Goal: Check status: Check status

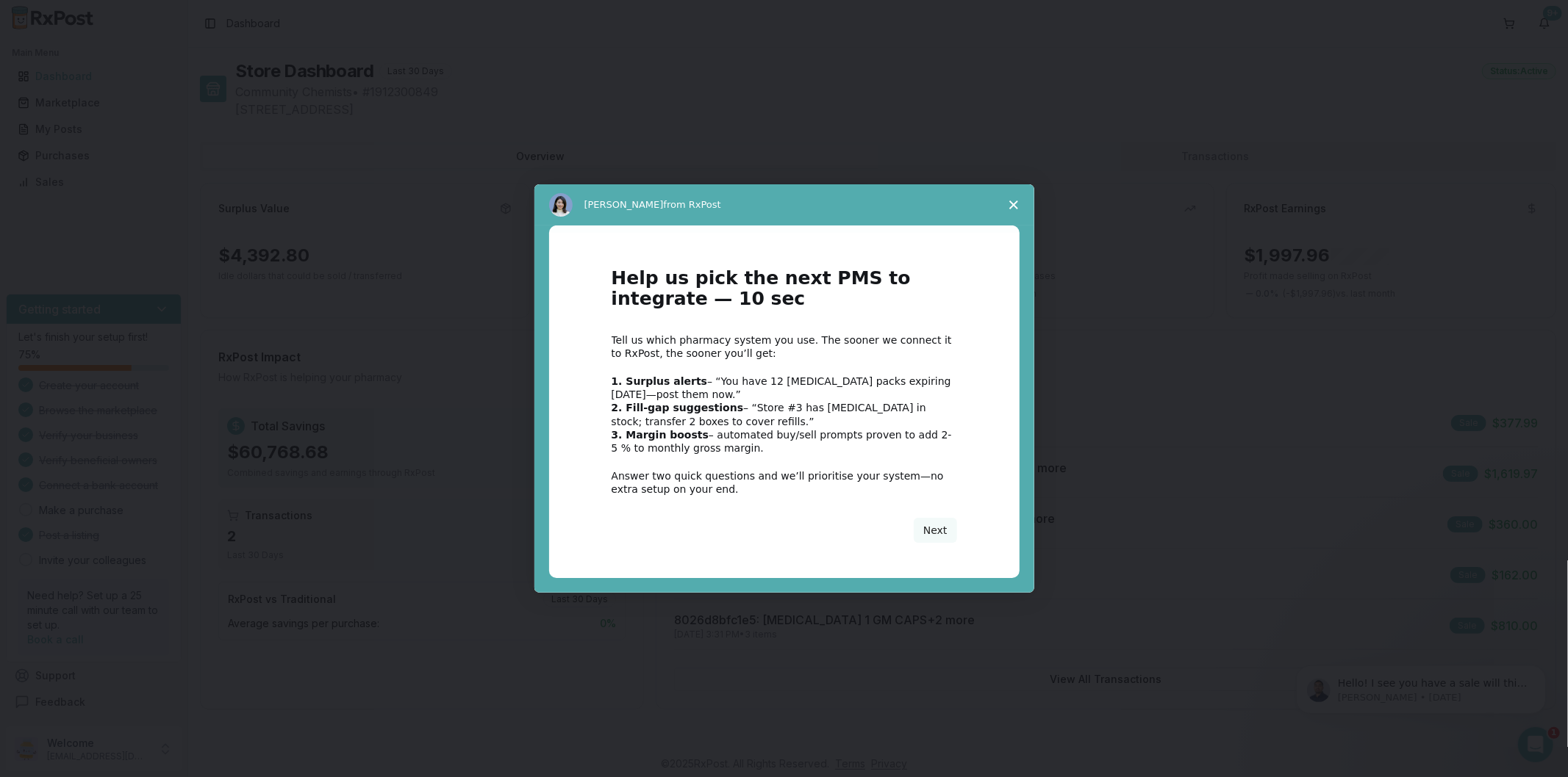
click at [1010, 202] on polygon "Close survey" at bounding box center [1013, 204] width 9 height 9
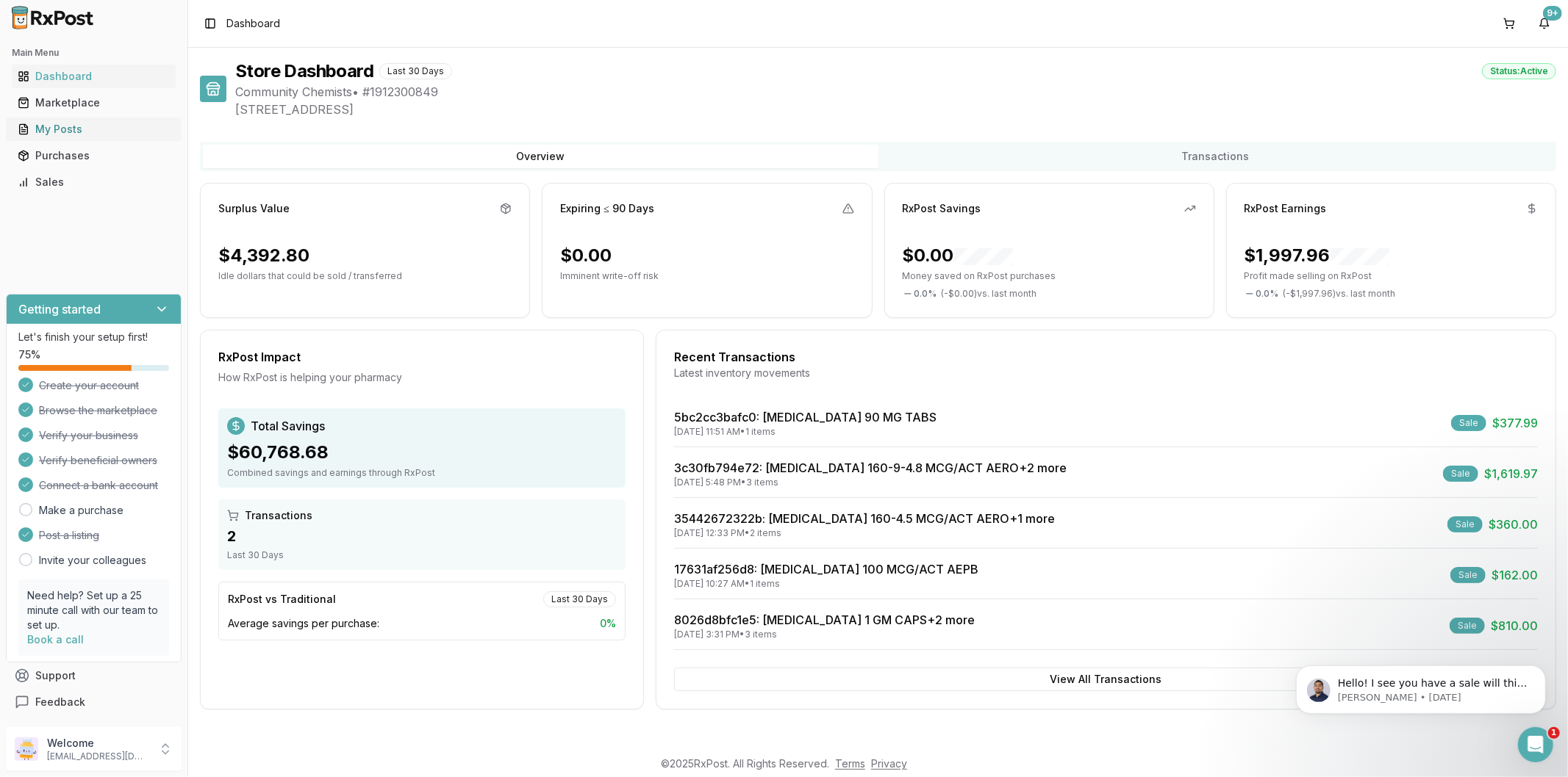
click at [128, 128] on div "My Posts" at bounding box center [94, 129] width 152 height 15
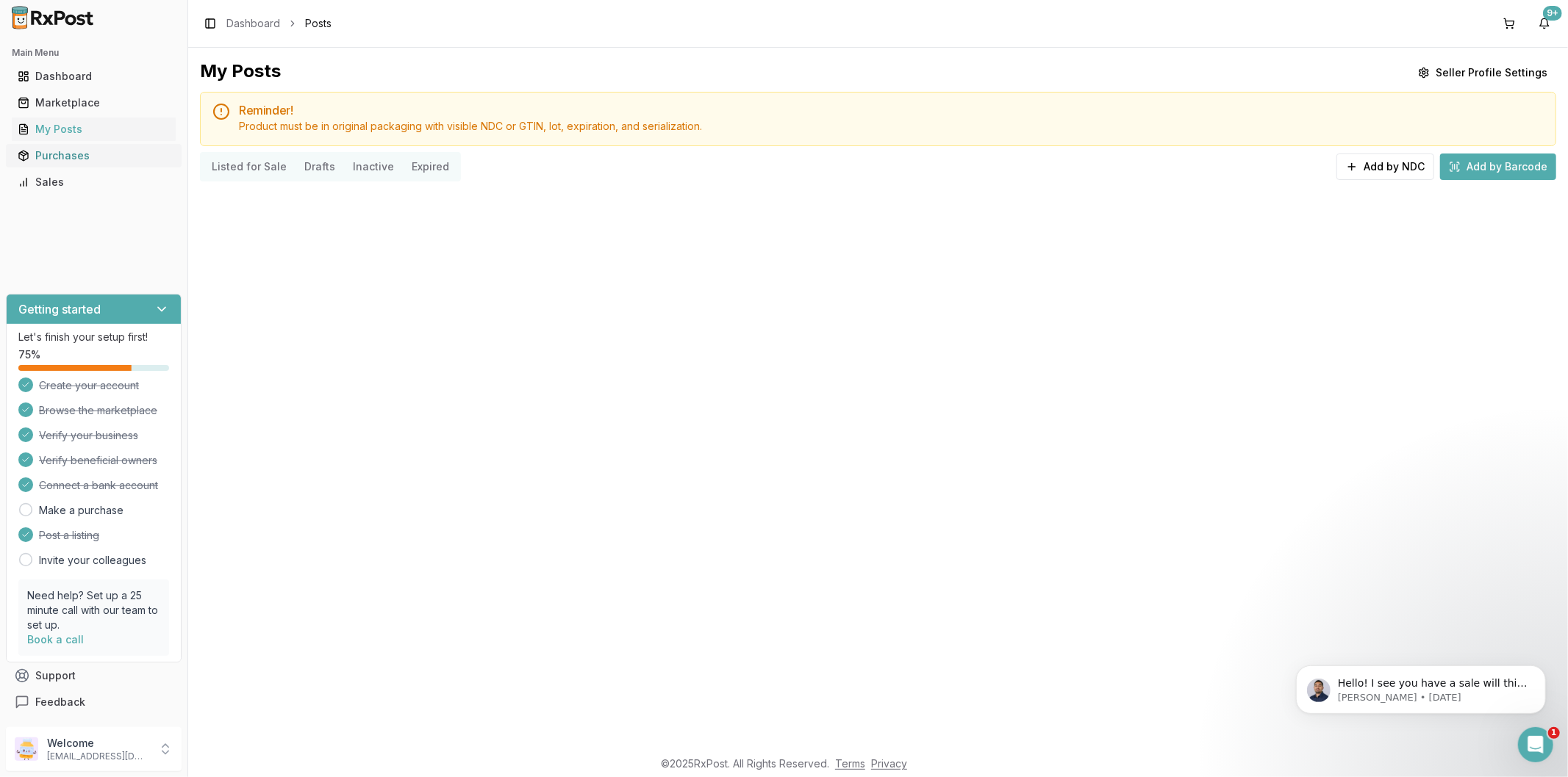
click at [116, 151] on div "Purchases" at bounding box center [94, 155] width 152 height 15
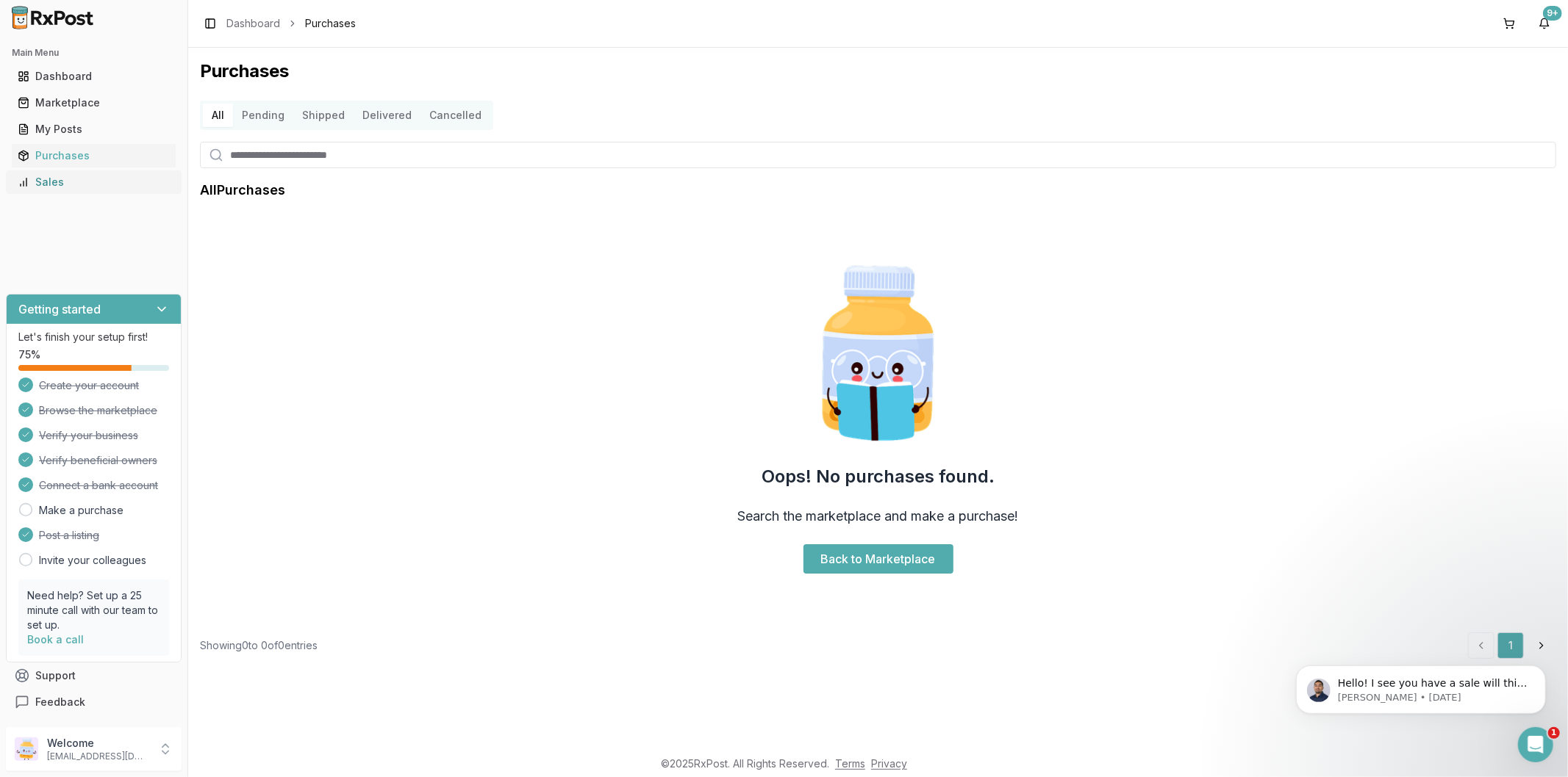
click at [96, 176] on div "Sales" at bounding box center [94, 182] width 152 height 15
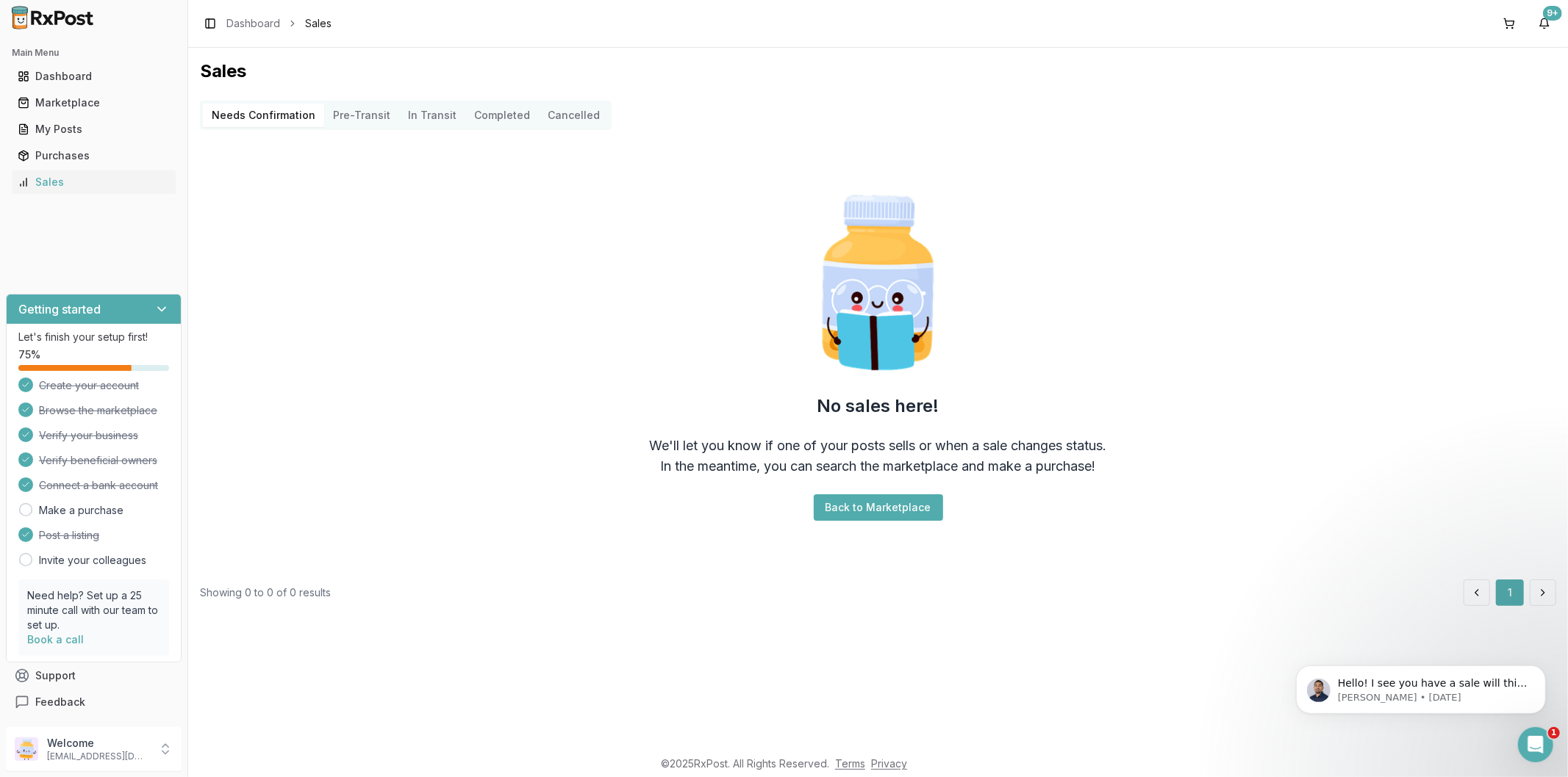
click at [342, 112] on button "Pre-Transit" at bounding box center [361, 115] width 75 height 23
click at [435, 112] on Transit "In Transit" at bounding box center [432, 115] width 66 height 23
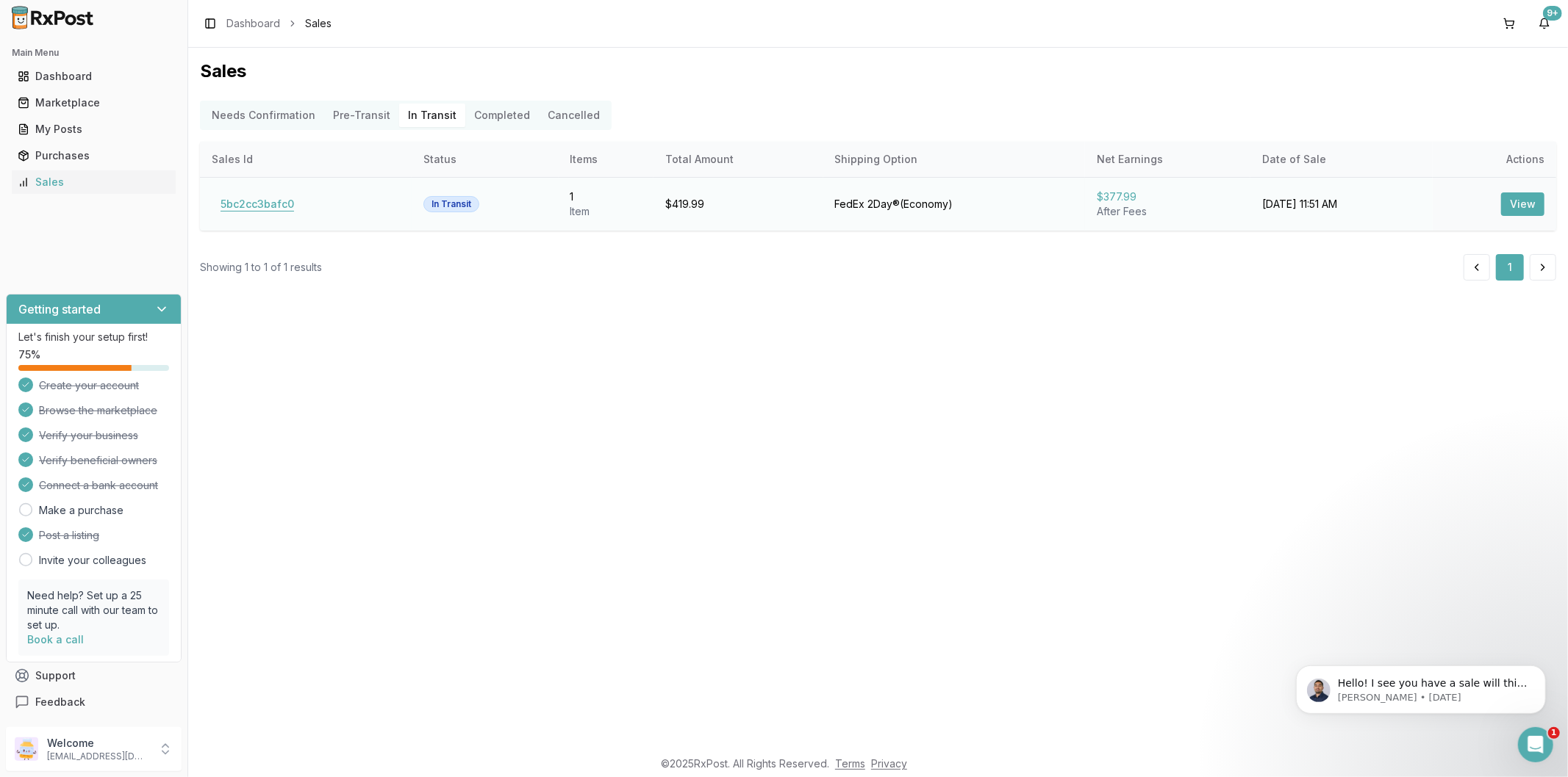
click at [259, 206] on button "5bc2cc3bafc0" at bounding box center [257, 204] width 91 height 23
click at [473, 115] on button "Completed" at bounding box center [502, 115] width 73 height 23
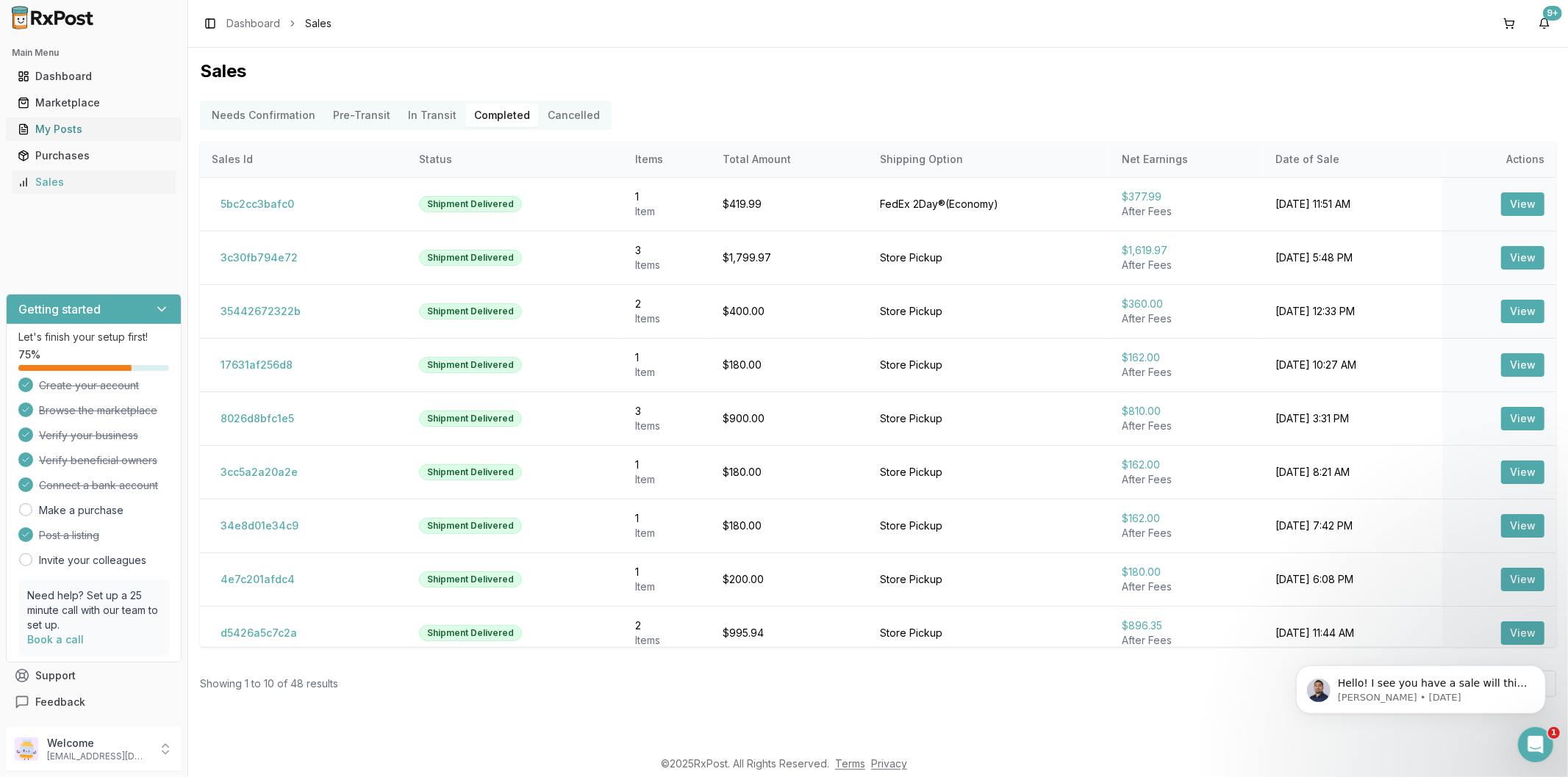
click at [62, 129] on div "My Posts" at bounding box center [94, 129] width 152 height 15
